Goal: Task Accomplishment & Management: Manage account settings

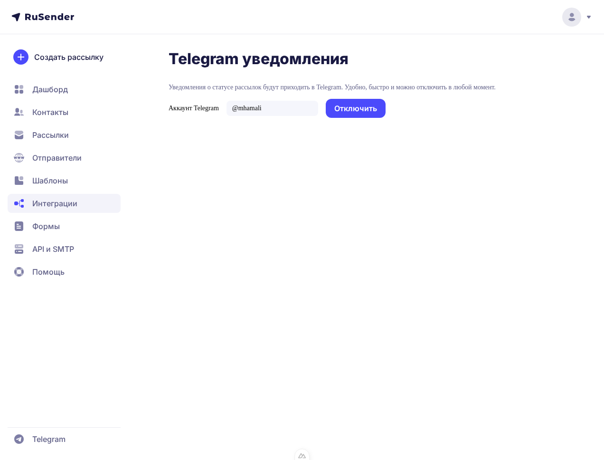
drag, startPoint x: 170, startPoint y: 87, endPoint x: 200, endPoint y: 93, distance: 30.9
click at [200, 91] on p "Уведомления о статусе рассылок будут приходить в Telegram. Удобно, быстро и мож…" at bounding box center [367, 88] width 396 height 8
copy p "Уведомления о статусе рассылок будут приходить в Telegram. Удобно, быстро и мож…"
click at [171, 86] on p "Уведомления о статусе рассылок будут приходить в Telegram. Удобно, быстро и мож…" at bounding box center [367, 88] width 396 height 8
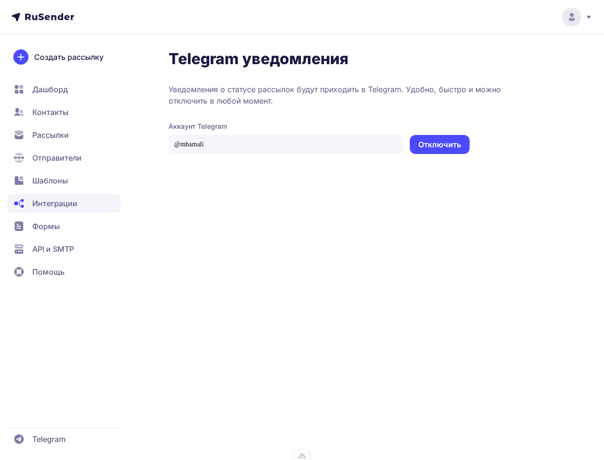
click at [508, 133] on div "Аккаунт Telegram @mhamali Отключить" at bounding box center [367, 138] width 396 height 32
click at [55, 246] on span "API и SMTP" at bounding box center [53, 248] width 42 height 11
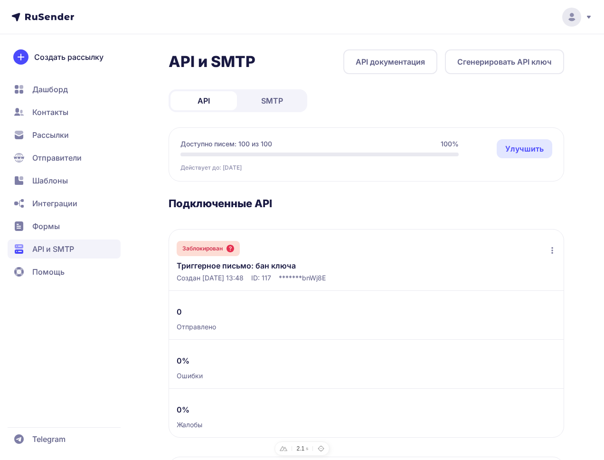
click at [207, 266] on link "Триггерное письмо: бан ключа" at bounding box center [250, 265] width 147 height 11
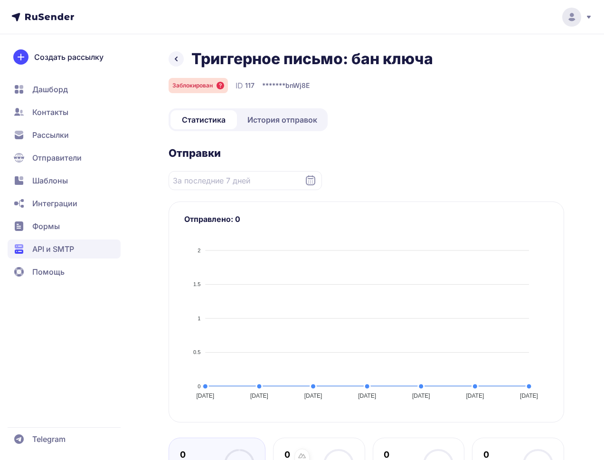
click at [73, 200] on span "Интеграции" at bounding box center [54, 203] width 45 height 11
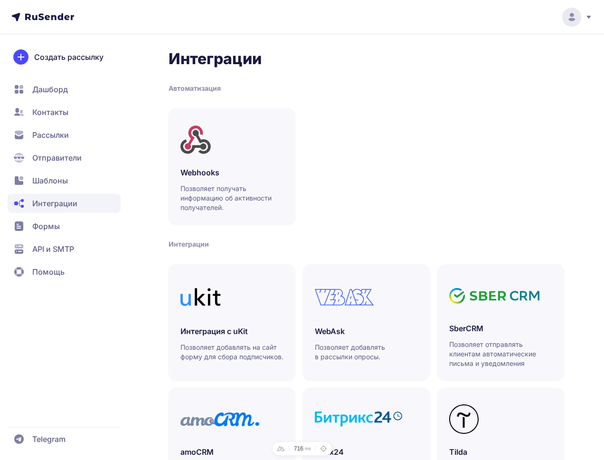
scroll to position [317, 0]
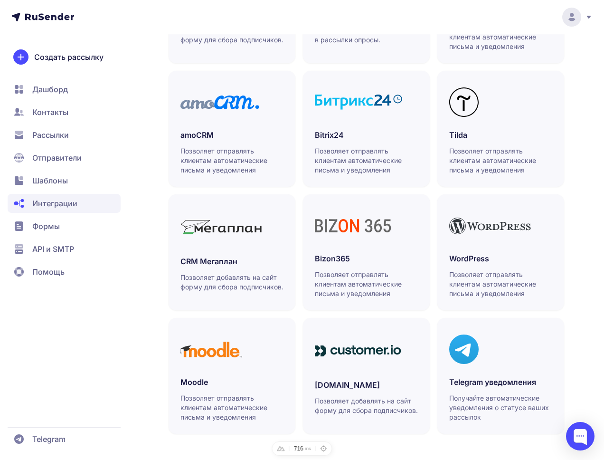
click at [496, 340] on div at bounding box center [500, 349] width 103 height 39
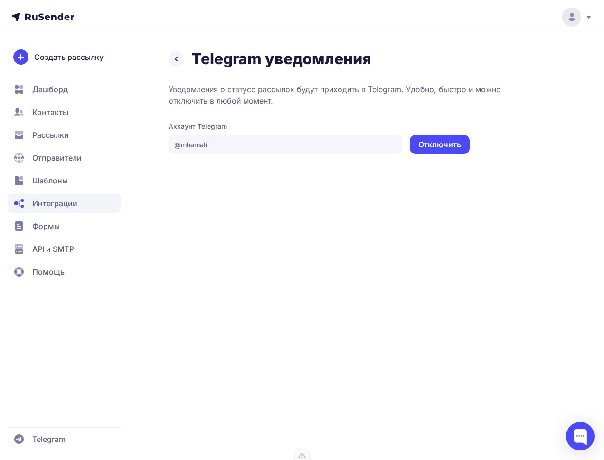
click at [180, 56] on icon at bounding box center [176, 58] width 11 height 11
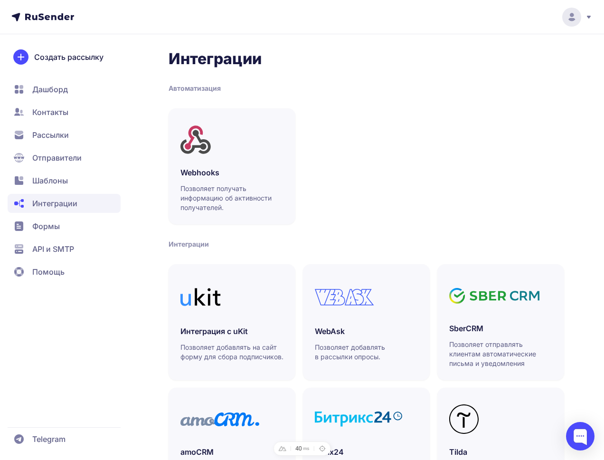
scroll to position [317, 0]
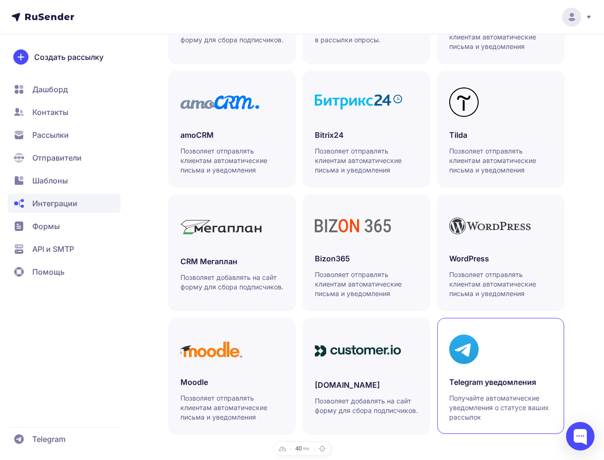
click at [475, 327] on link "Telegram уведомления Получайте автоматические уведомления о статусе ваших рассы…" at bounding box center [500, 376] width 127 height 116
